Goal: Task Accomplishment & Management: Manage account settings

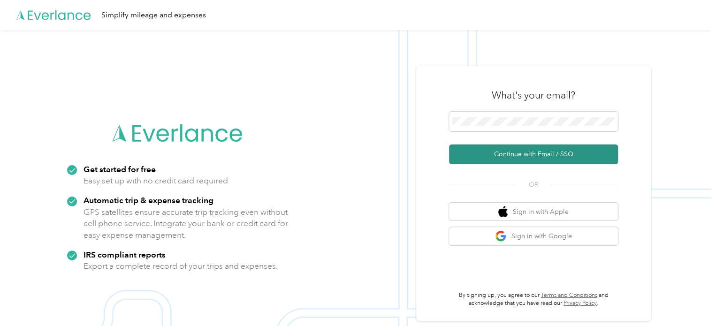
click at [486, 159] on button "Continue with Email / SSO" at bounding box center [533, 154] width 169 height 20
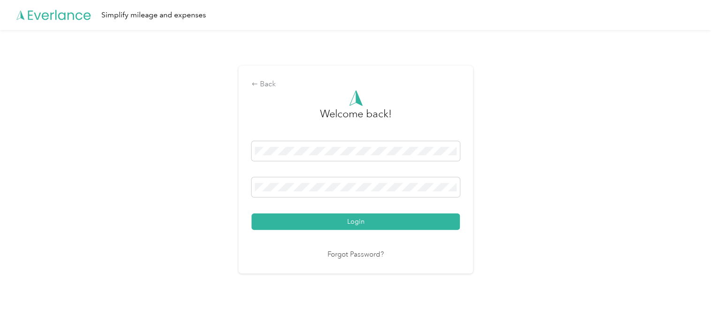
click at [364, 220] on button "Login" at bounding box center [355, 221] width 208 height 16
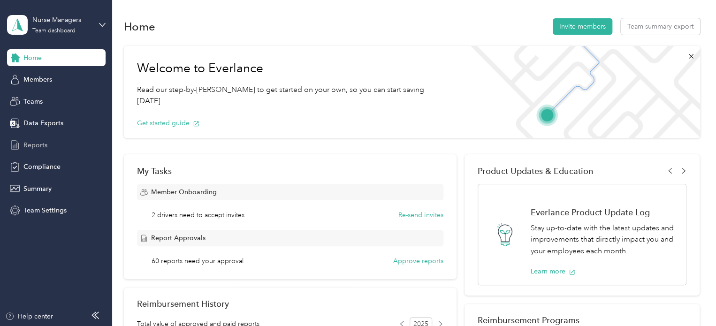
click at [33, 150] on span "Reports" at bounding box center [35, 145] width 24 height 10
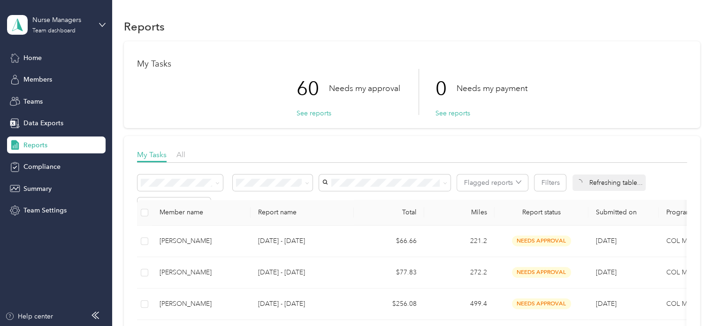
click at [653, 48] on div "My Tasks 60 Needs my approval See reports 0 Needs my payment See reports" at bounding box center [412, 84] width 576 height 87
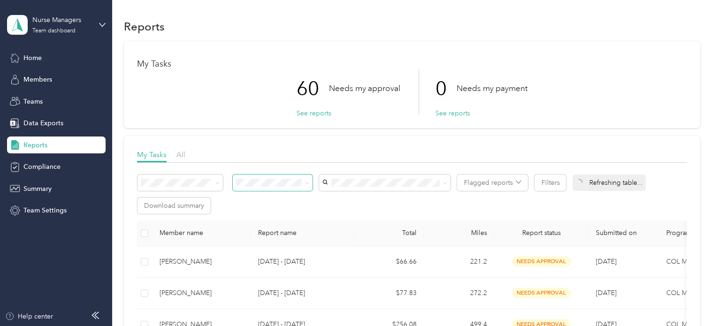
click at [304, 186] on span at bounding box center [306, 183] width 8 height 10
click at [306, 182] on icon at bounding box center [307, 183] width 4 height 4
click at [283, 217] on li "Needs my approval" at bounding box center [273, 216] width 80 height 16
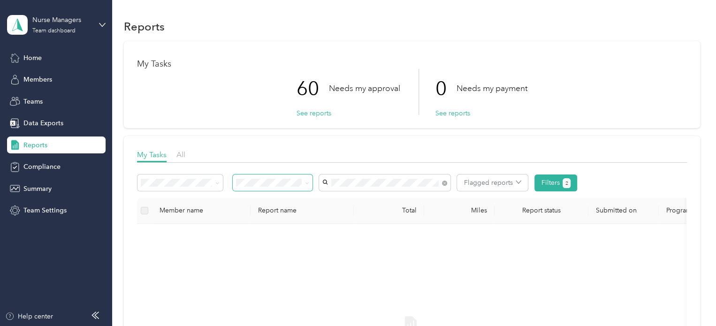
click at [354, 202] on li "[PERSON_NAME]" at bounding box center [384, 199] width 131 height 16
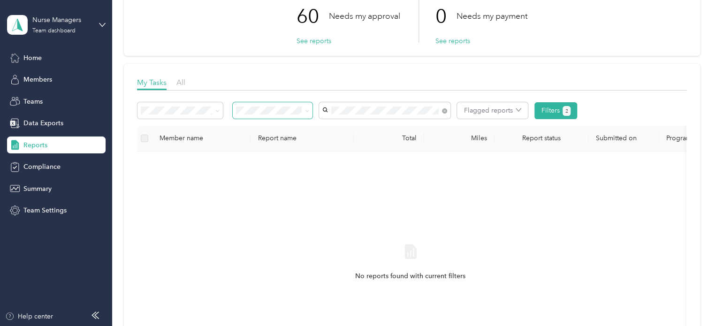
scroll to position [47, 0]
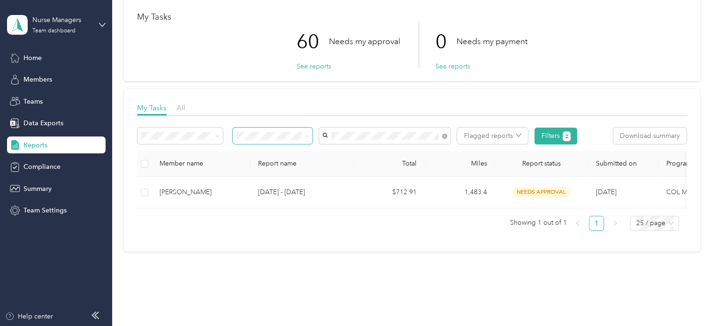
click at [355, 218] on span "[PERSON_NAME]" at bounding box center [352, 218] width 52 height 8
click at [360, 157] on body "Nurse Managers Team dashboard Home Members Teams Data Exports Reports Complianc…" at bounding box center [355, 163] width 711 height 326
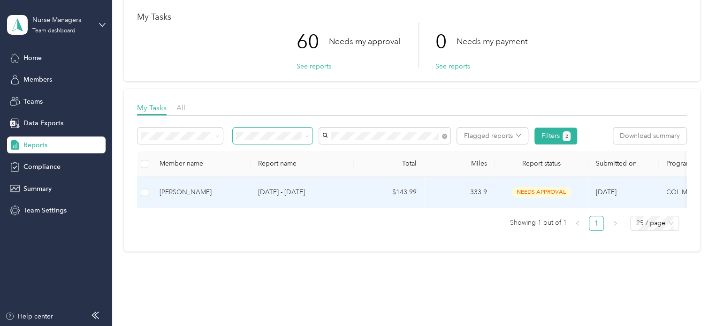
click at [285, 191] on p "[DATE] - [DATE]" at bounding box center [302, 192] width 88 height 10
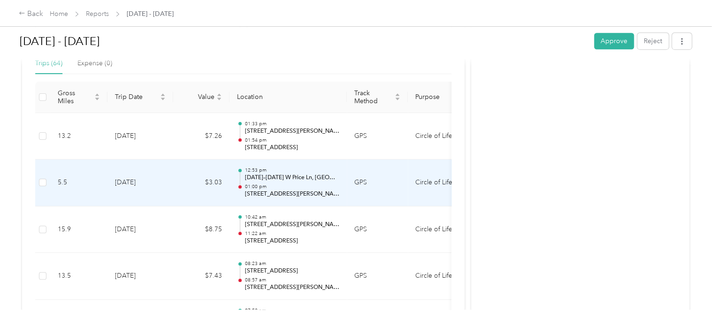
scroll to position [235, 0]
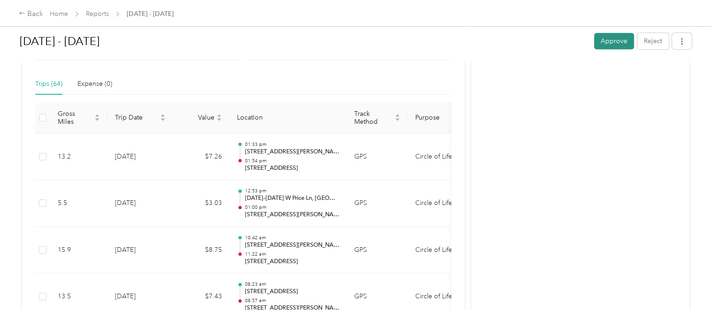
click at [600, 42] on button "Approve" at bounding box center [614, 41] width 40 height 16
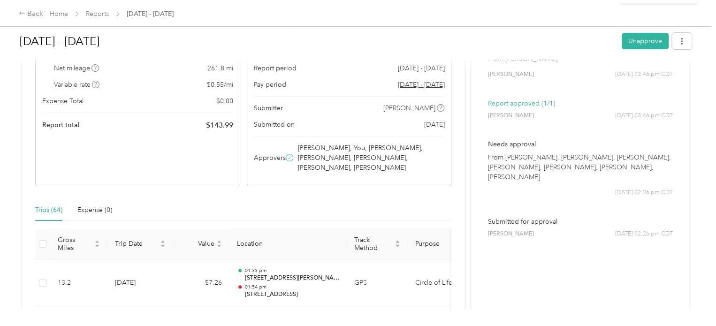
scroll to position [0, 0]
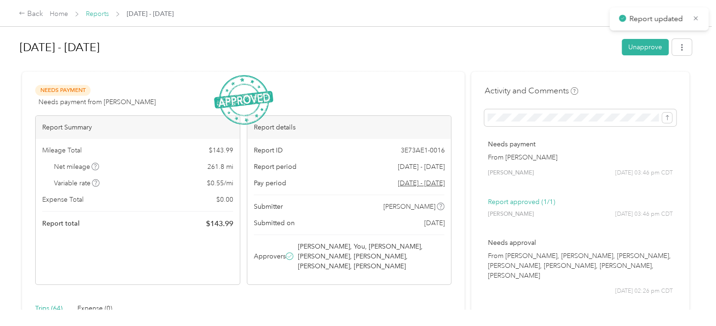
click at [100, 13] on link "Reports" at bounding box center [97, 14] width 23 height 8
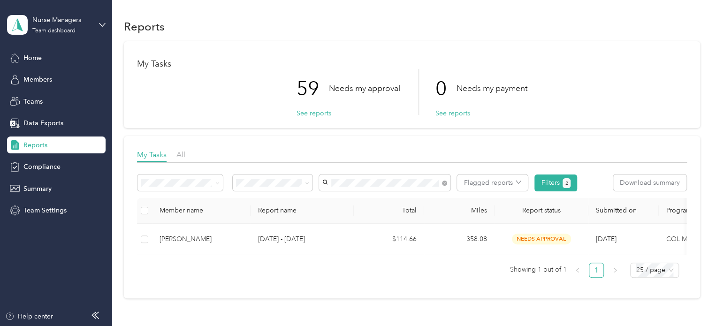
click at [357, 200] on li "[PERSON_NAME]" at bounding box center [384, 199] width 131 height 16
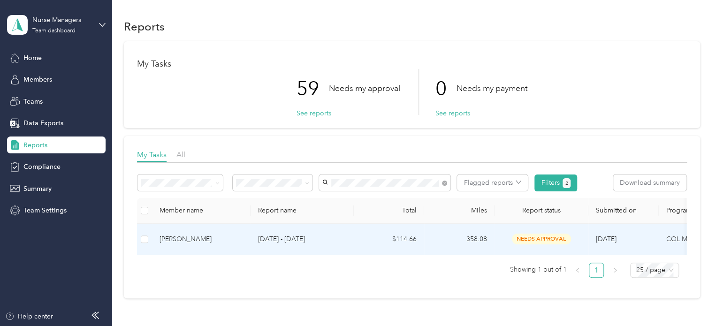
click at [289, 240] on p "[DATE] - [DATE]" at bounding box center [302, 239] width 88 height 10
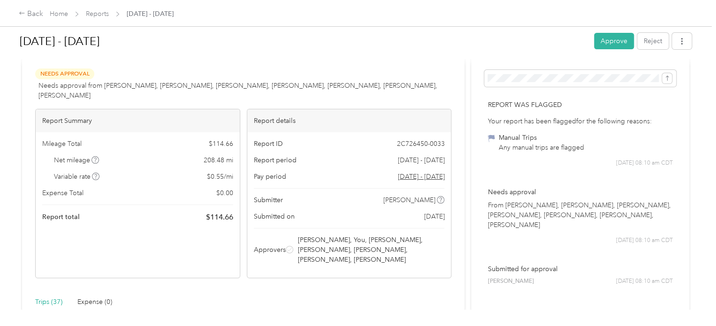
scroll to position [32, 0]
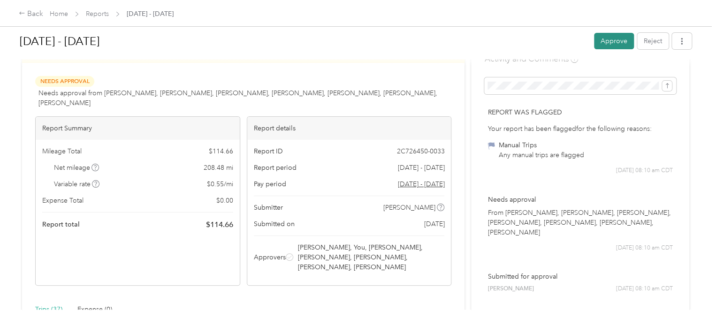
click at [608, 41] on button "Approve" at bounding box center [614, 41] width 40 height 16
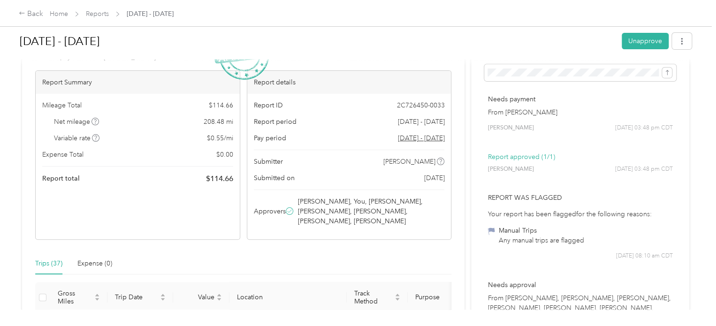
scroll to position [0, 0]
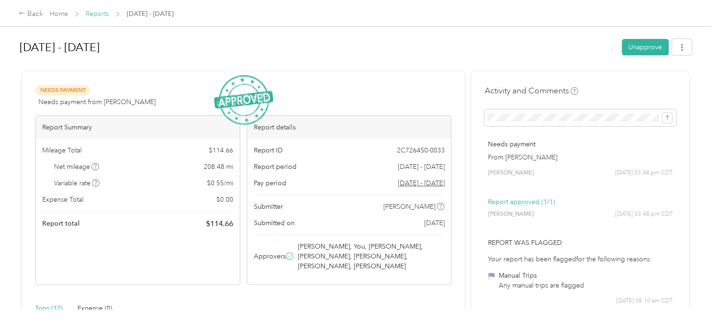
click at [101, 16] on link "Reports" at bounding box center [97, 14] width 23 height 8
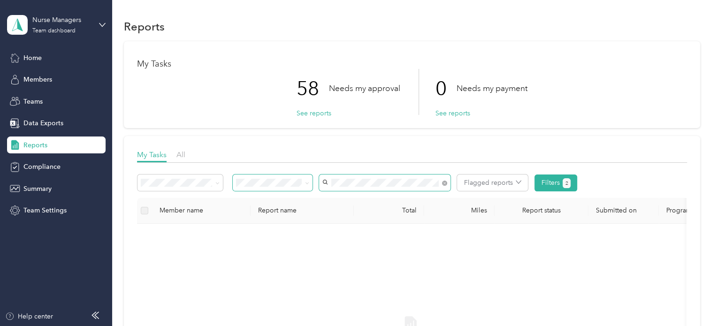
click at [293, 181] on div "Flagged reports Filters 2" at bounding box center [357, 183] width 440 height 17
click at [349, 220] on li "[PERSON_NAME]" at bounding box center [384, 216] width 131 height 16
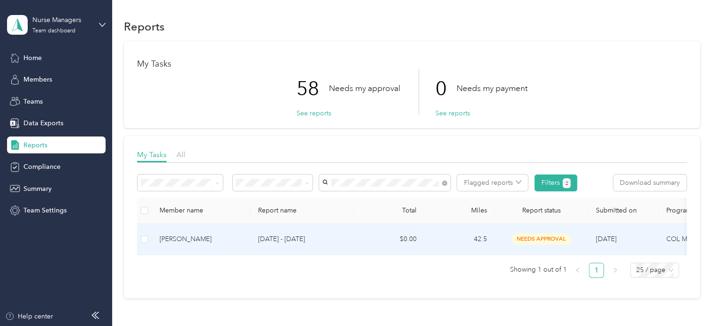
click at [309, 243] on p "[DATE] - [DATE]" at bounding box center [302, 239] width 88 height 10
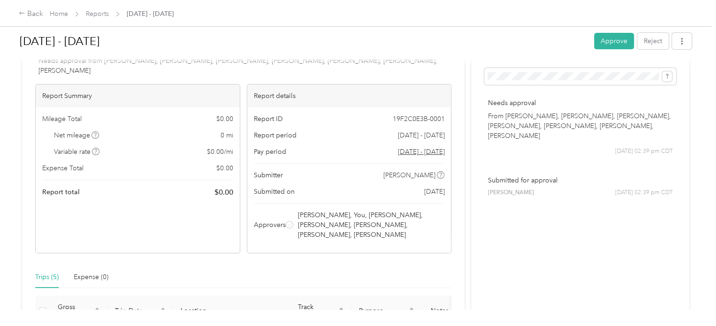
scroll to position [20, 0]
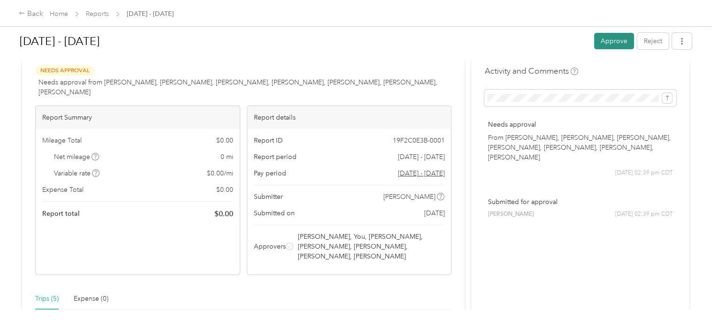
click at [602, 39] on button "Approve" at bounding box center [614, 41] width 40 height 16
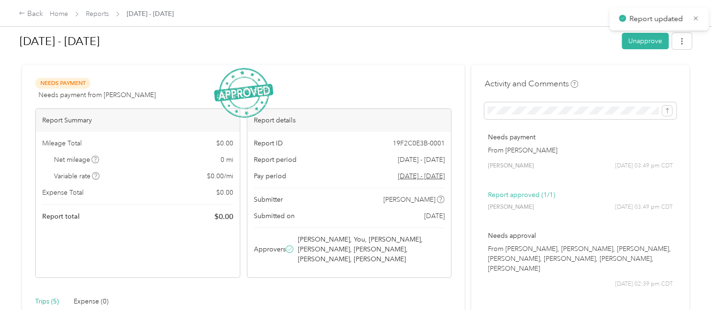
scroll to position [0, 0]
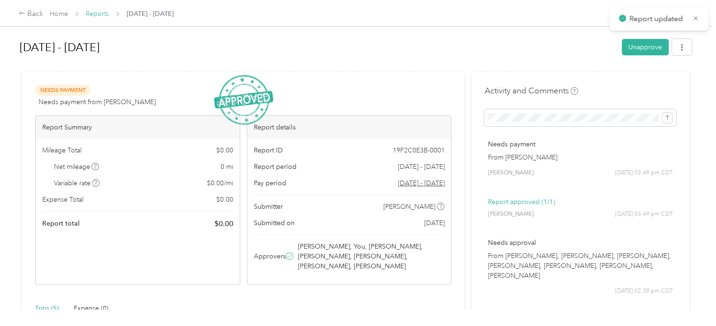
click at [101, 15] on link "Reports" at bounding box center [97, 14] width 23 height 8
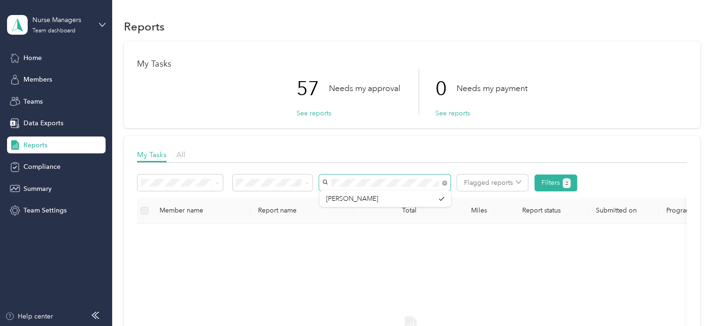
click at [268, 180] on div "Flagged reports Filters 2" at bounding box center [357, 183] width 440 height 17
click at [354, 198] on span "[EMAIL_ADDRESS][DOMAIN_NAME]" at bounding box center [381, 200] width 111 height 8
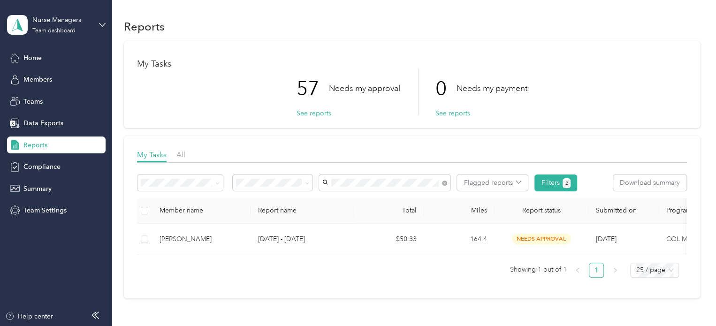
click at [342, 202] on span "[PERSON_NAME]" at bounding box center [352, 200] width 52 height 8
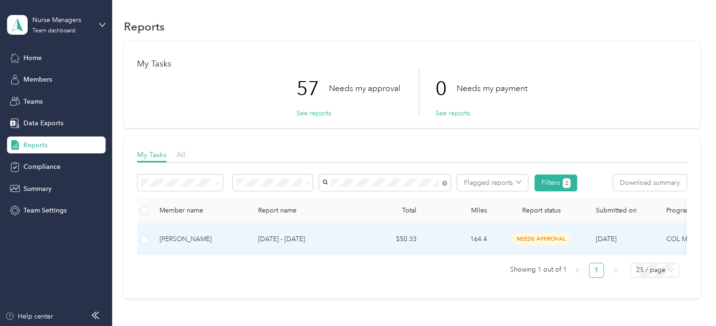
click at [294, 236] on p "[DATE] - [DATE]" at bounding box center [302, 239] width 88 height 10
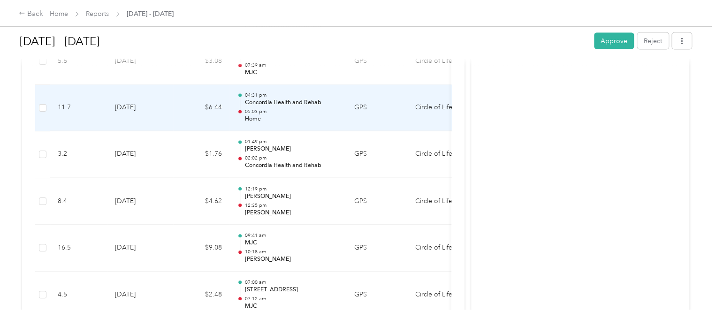
scroll to position [1000, 0]
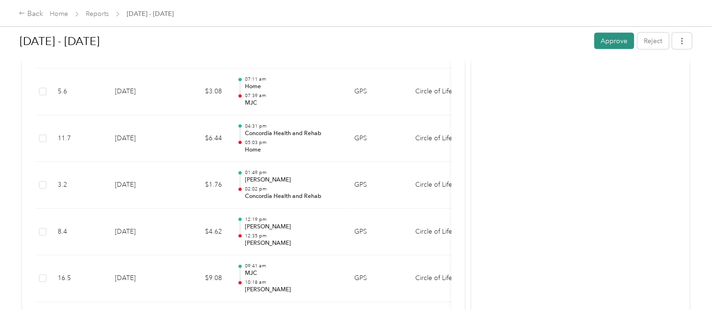
click at [605, 46] on button "Approve" at bounding box center [614, 41] width 40 height 16
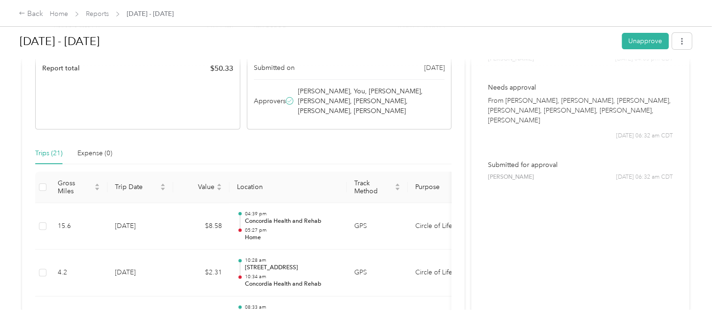
scroll to position [0, 0]
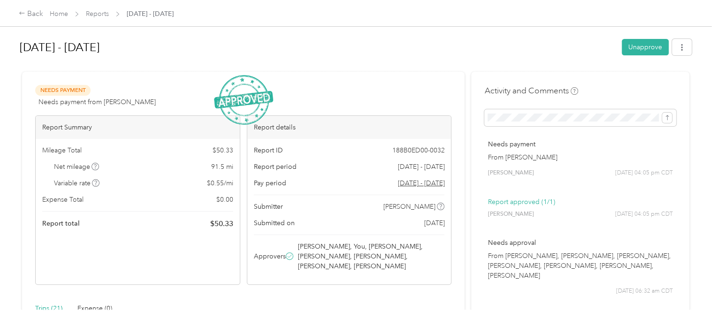
click at [88, 19] on div "Back Home Reports [DATE] - [DATE]" at bounding box center [96, 13] width 155 height 11
click at [94, 15] on link "Reports" at bounding box center [97, 14] width 23 height 8
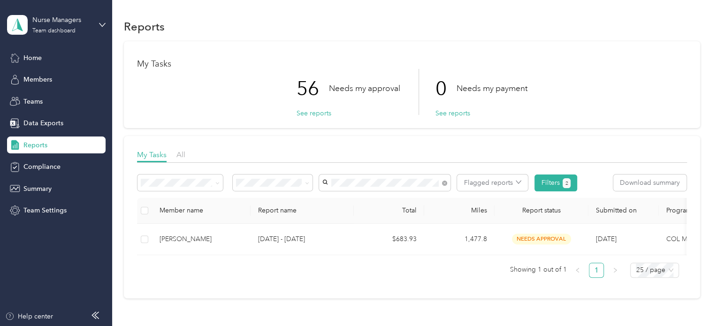
click at [368, 204] on li "[PERSON_NAME]" at bounding box center [384, 199] width 131 height 16
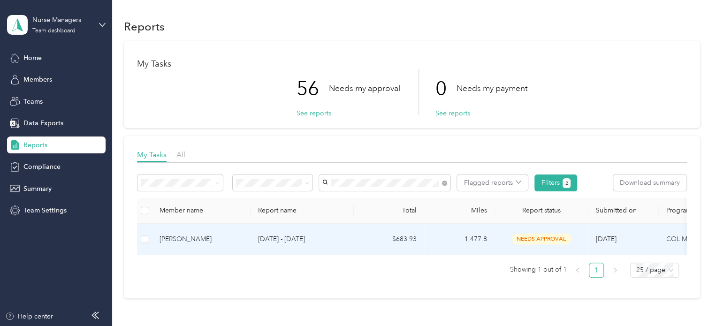
click at [304, 242] on p "[DATE] - [DATE]" at bounding box center [302, 239] width 88 height 10
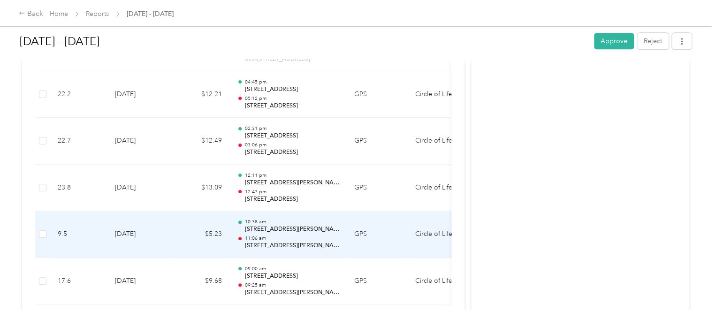
scroll to position [4075, 0]
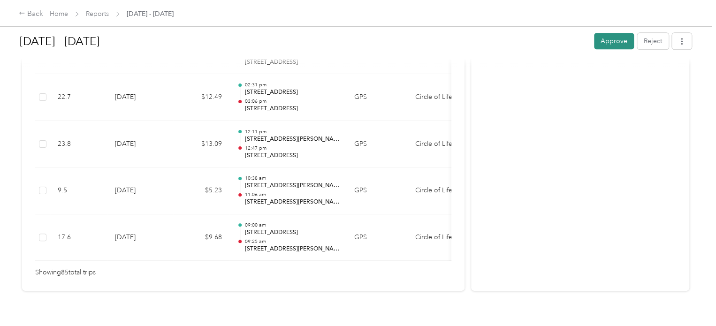
click at [598, 43] on button "Approve" at bounding box center [614, 41] width 40 height 16
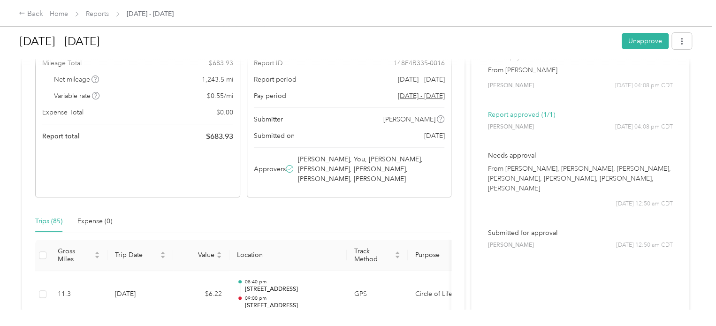
scroll to position [0, 0]
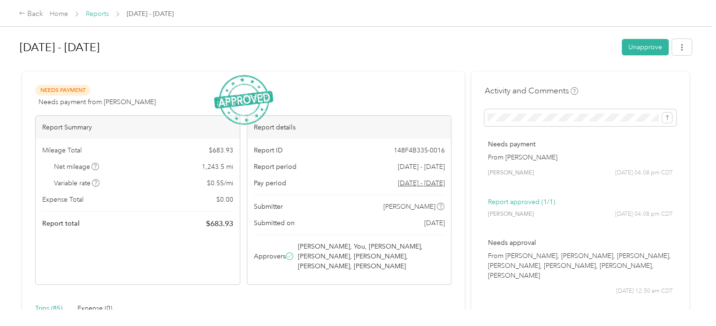
click at [93, 15] on link "Reports" at bounding box center [97, 14] width 23 height 8
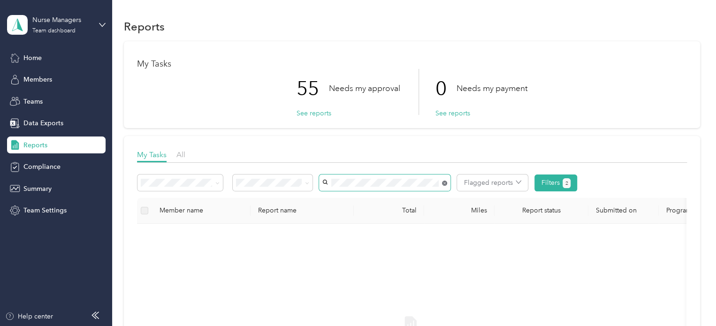
click at [446, 182] on icon at bounding box center [444, 183] width 5 height 5
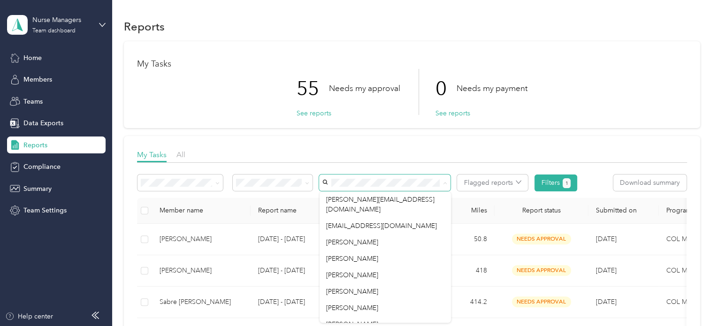
click at [353, 178] on span at bounding box center [384, 183] width 131 height 16
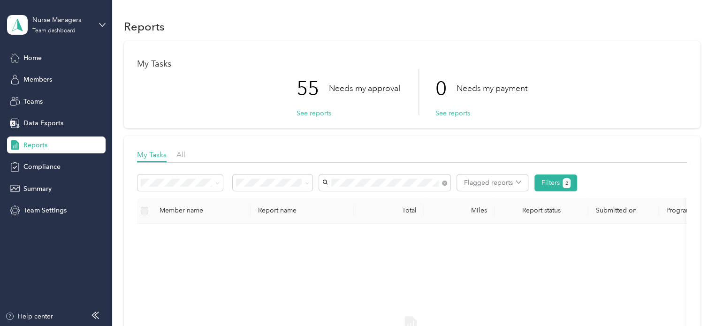
click at [349, 202] on li "[PERSON_NAME]" at bounding box center [384, 199] width 131 height 16
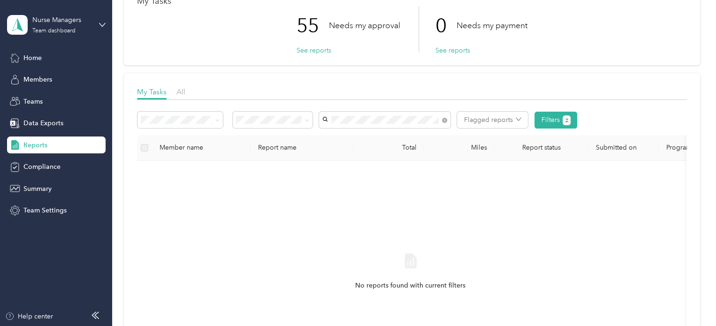
scroll to position [47, 0]
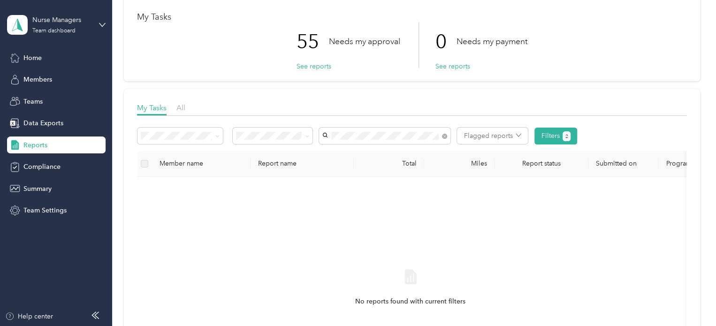
click at [441, 137] on span at bounding box center [443, 136] width 8 height 10
click at [443, 137] on icon at bounding box center [444, 136] width 5 height 5
click at [347, 199] on span "[PERSON_NAME]" at bounding box center [352, 202] width 52 height 8
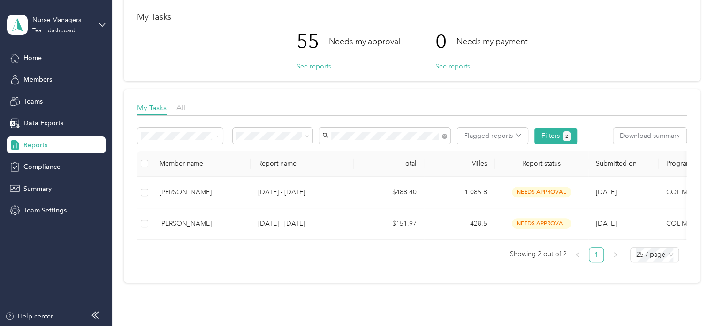
click at [329, 169] on span "[PERSON_NAME]" at bounding box center [352, 169] width 52 height 8
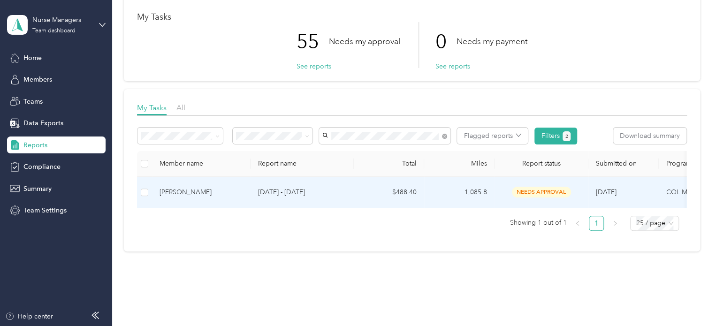
click at [286, 192] on p "[DATE] - [DATE]" at bounding box center [302, 192] width 88 height 10
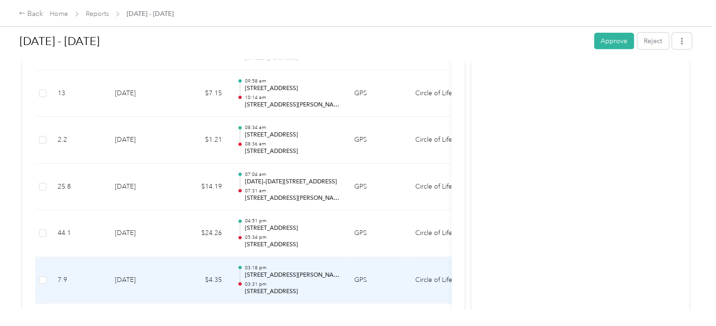
scroll to position [1501, 0]
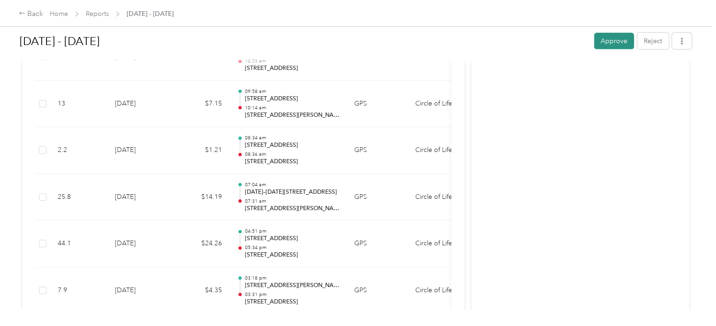
click at [623, 46] on button "Approve" at bounding box center [614, 41] width 40 height 16
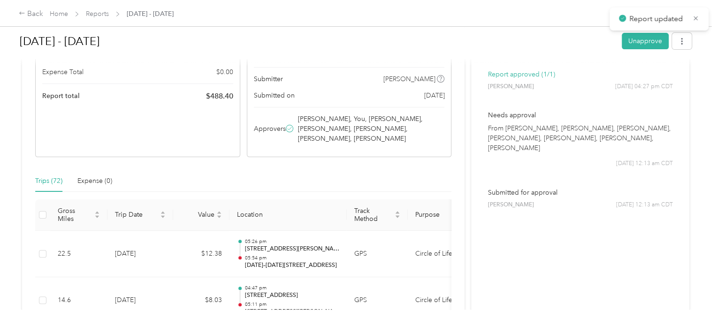
scroll to position [0, 0]
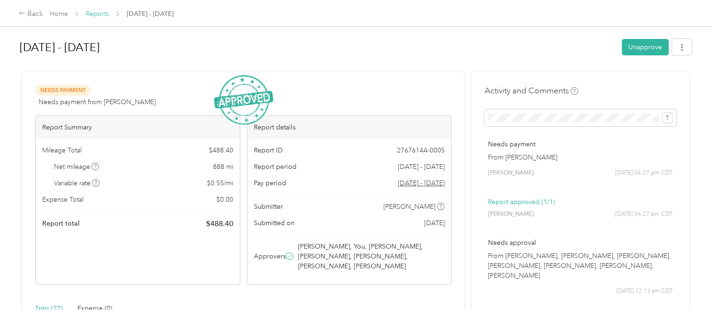
click at [106, 15] on link "Reports" at bounding box center [97, 14] width 23 height 8
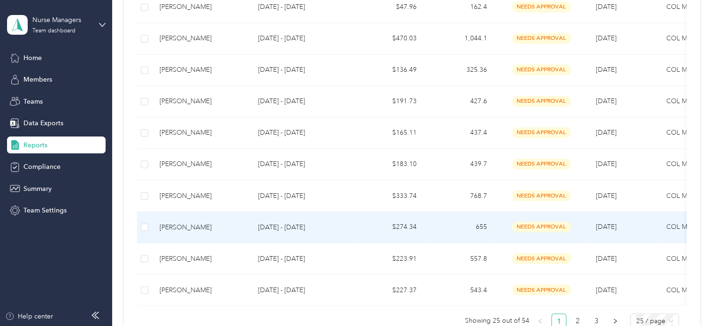
scroll to position [751, 0]
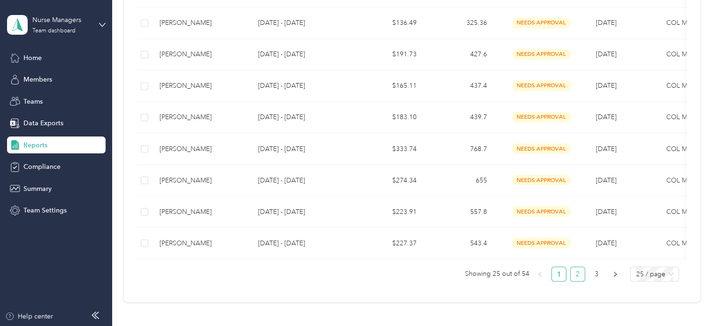
click at [574, 275] on link "2" at bounding box center [577, 274] width 14 height 14
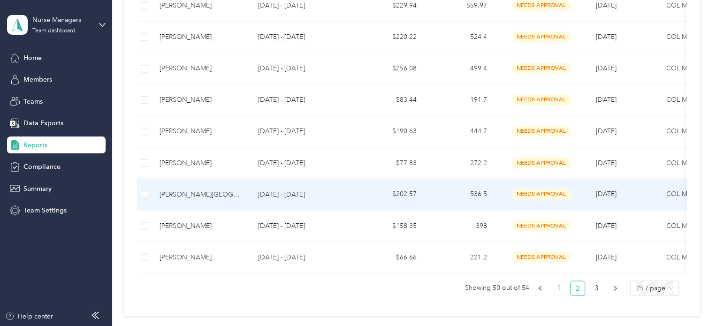
scroll to position [751, 0]
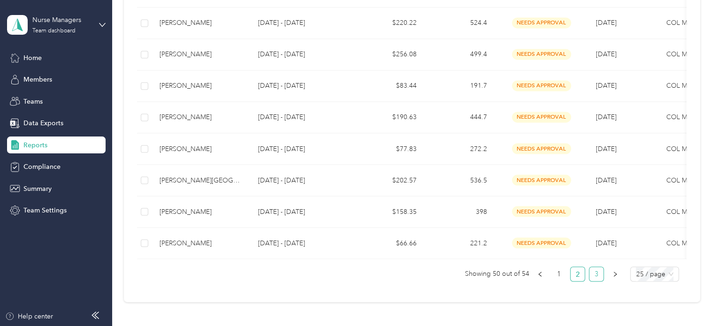
click at [592, 279] on link "3" at bounding box center [596, 274] width 14 height 14
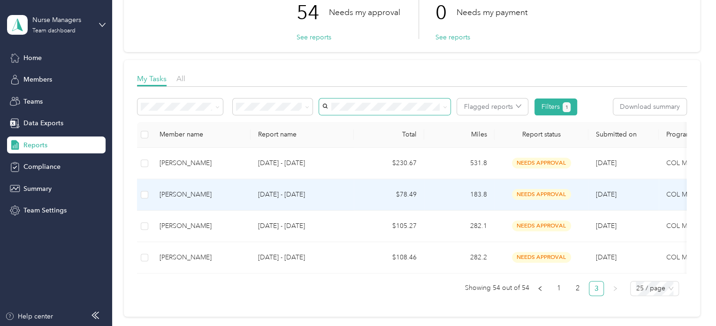
scroll to position [29, 0]
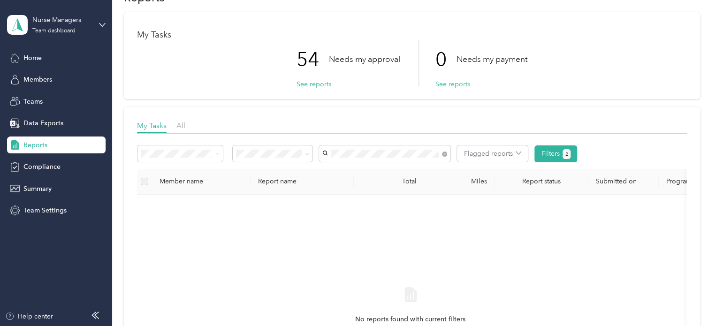
click at [350, 170] on span "[PERSON_NAME]" at bounding box center [352, 170] width 52 height 8
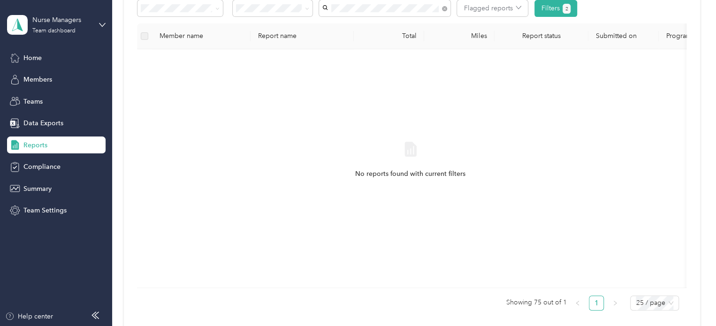
scroll to position [29, 0]
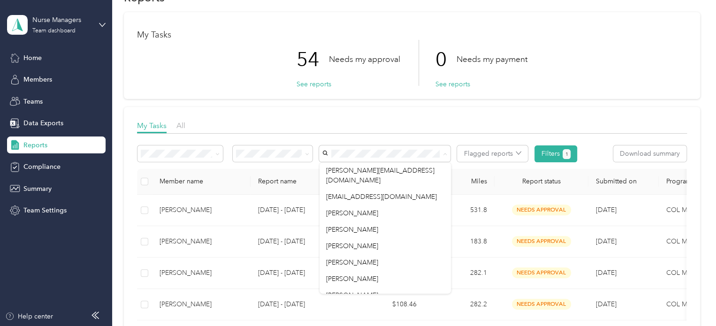
click at [342, 121] on div "My Tasks All" at bounding box center [412, 127] width 550 height 14
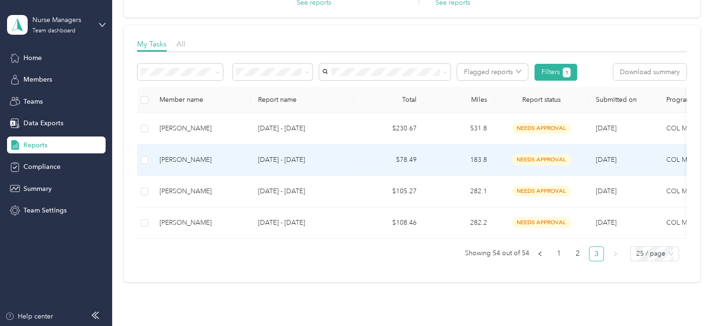
scroll to position [123, 0]
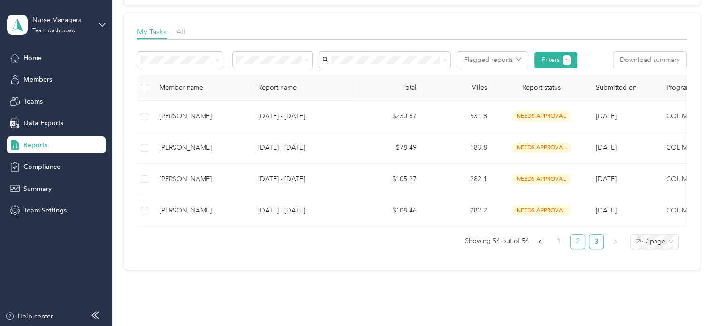
click at [572, 248] on link "2" at bounding box center [577, 242] width 14 height 14
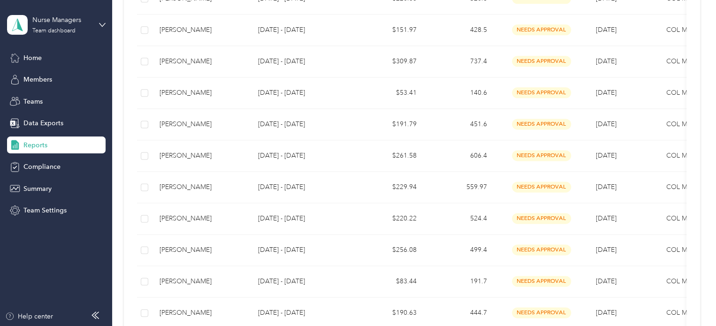
scroll to position [545, 0]
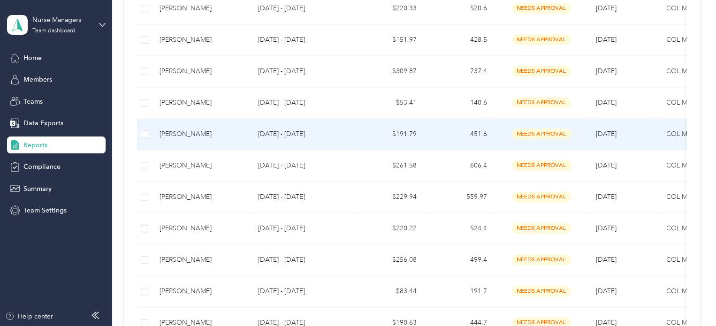
click at [286, 132] on p "[DATE] - [DATE]" at bounding box center [302, 134] width 88 height 10
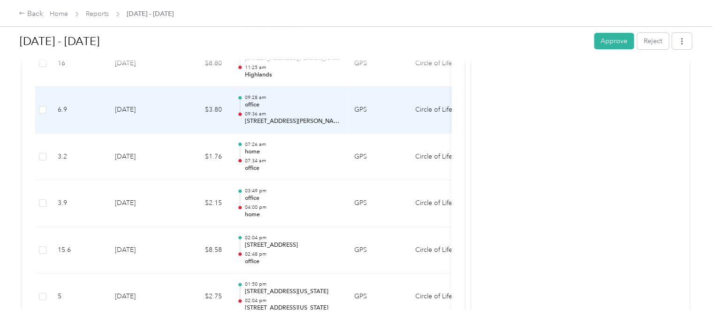
scroll to position [1783, 0]
